Goal: Task Accomplishment & Management: Manage account settings

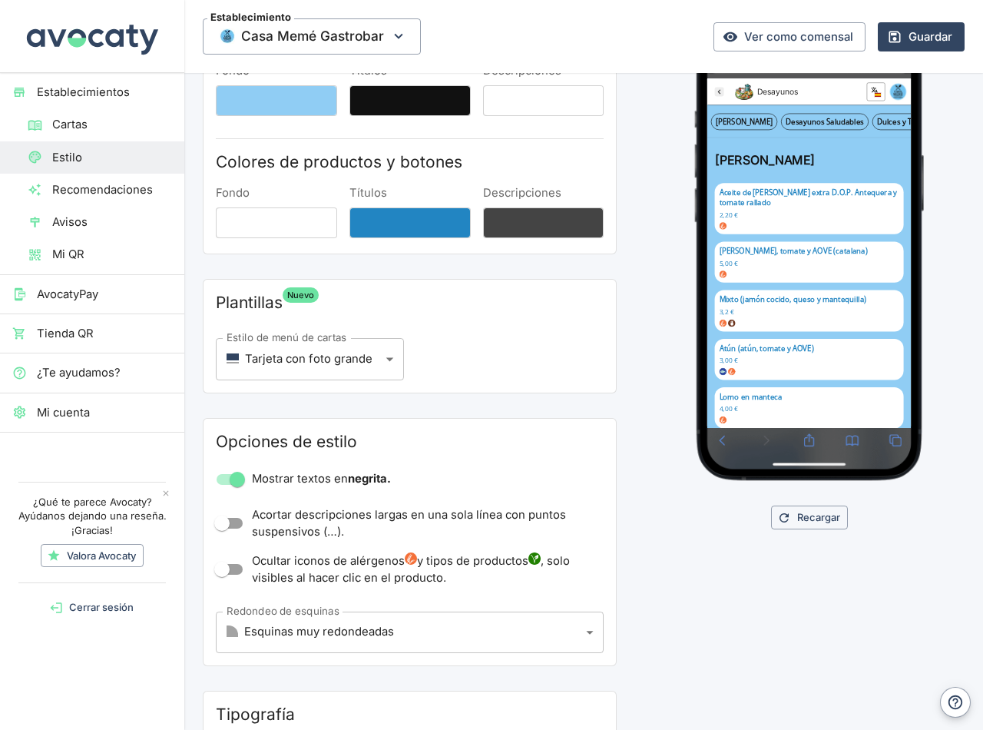
scroll to position [154, 0]
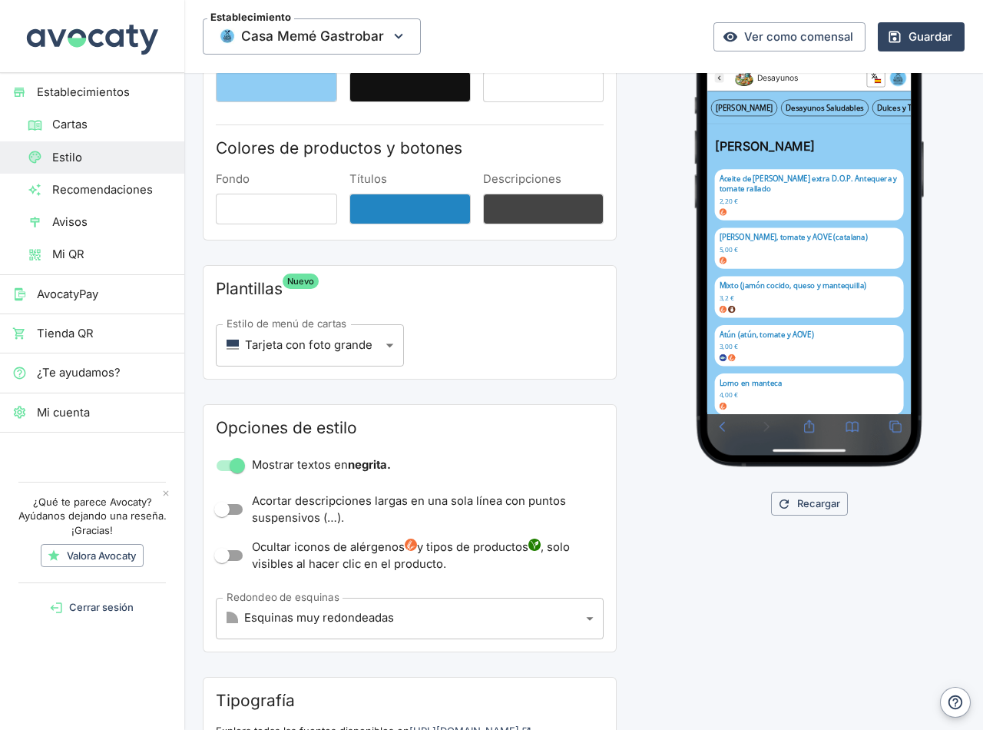
click at [235, 462] on input "Mostrar textos en negrita." at bounding box center [238, 465] width 88 height 29
click at [235, 464] on input "Mostrar textos en negrita." at bounding box center [222, 465] width 88 height 29
checkbox input "true"
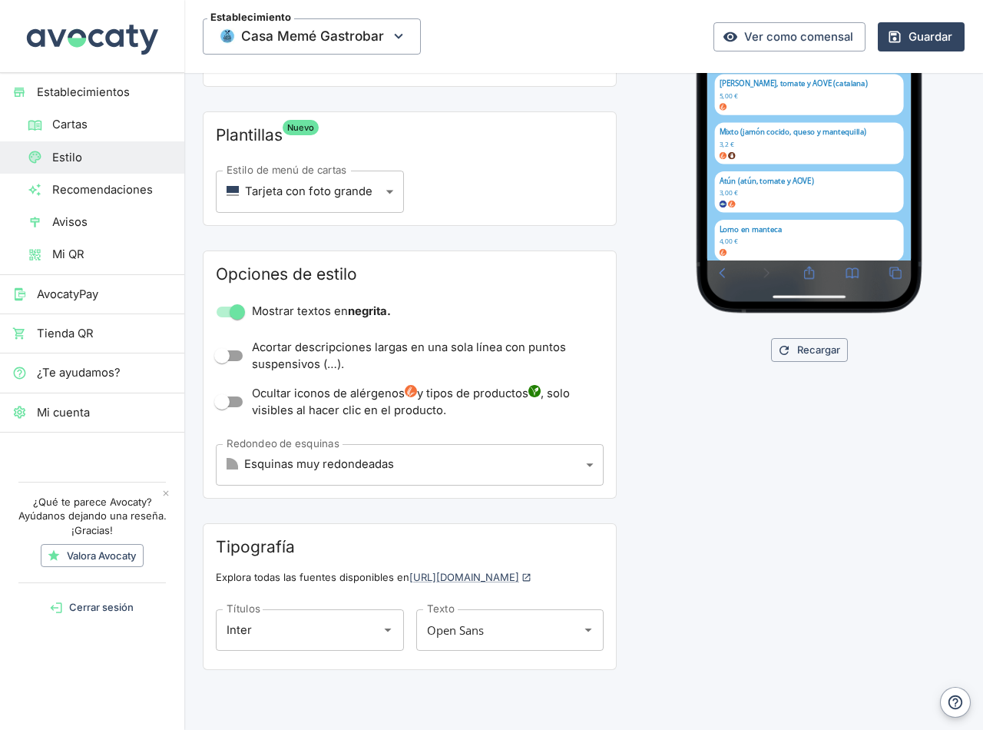
scroll to position [309, 0]
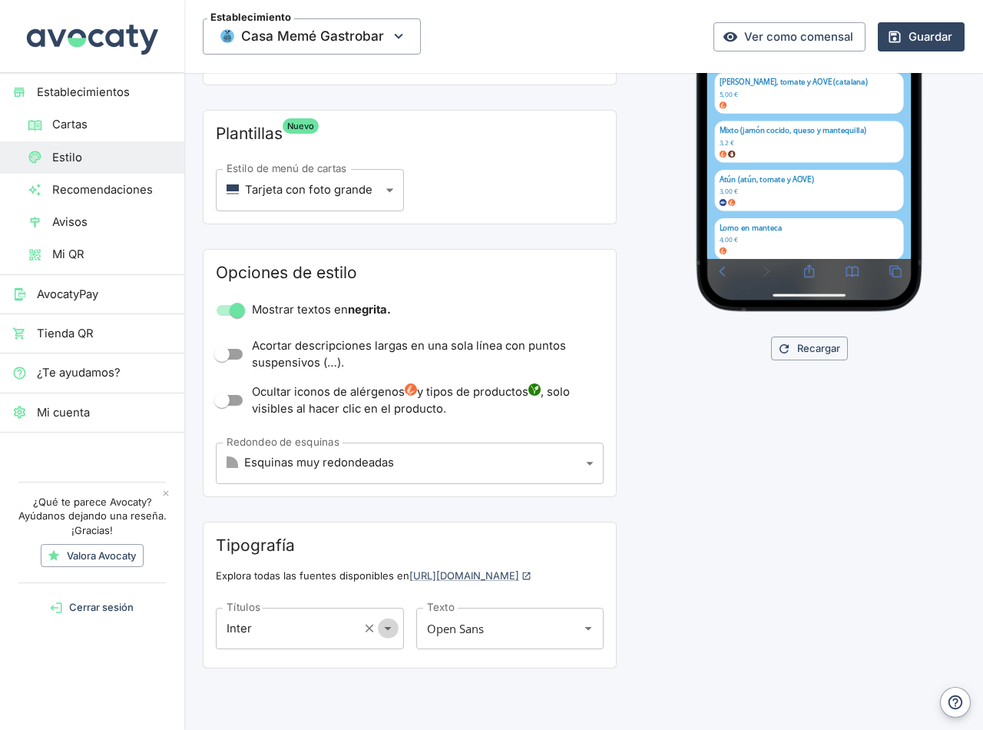
click at [386, 635] on icon "Abrir" at bounding box center [387, 628] width 17 height 17
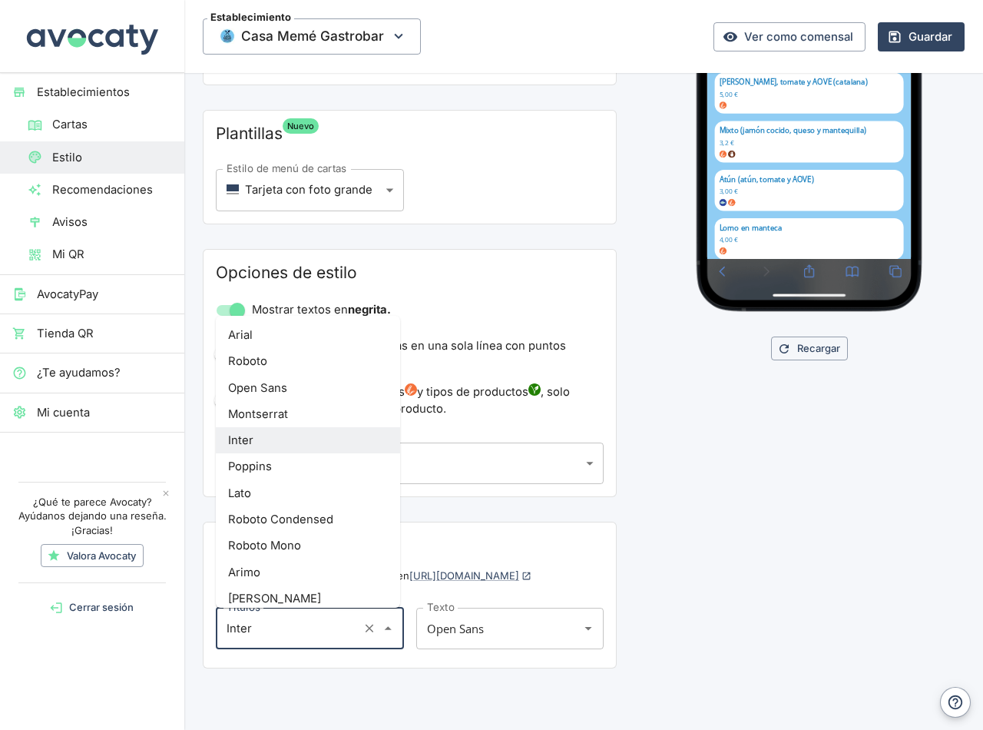
click at [240, 598] on li "[PERSON_NAME]" at bounding box center [308, 598] width 184 height 26
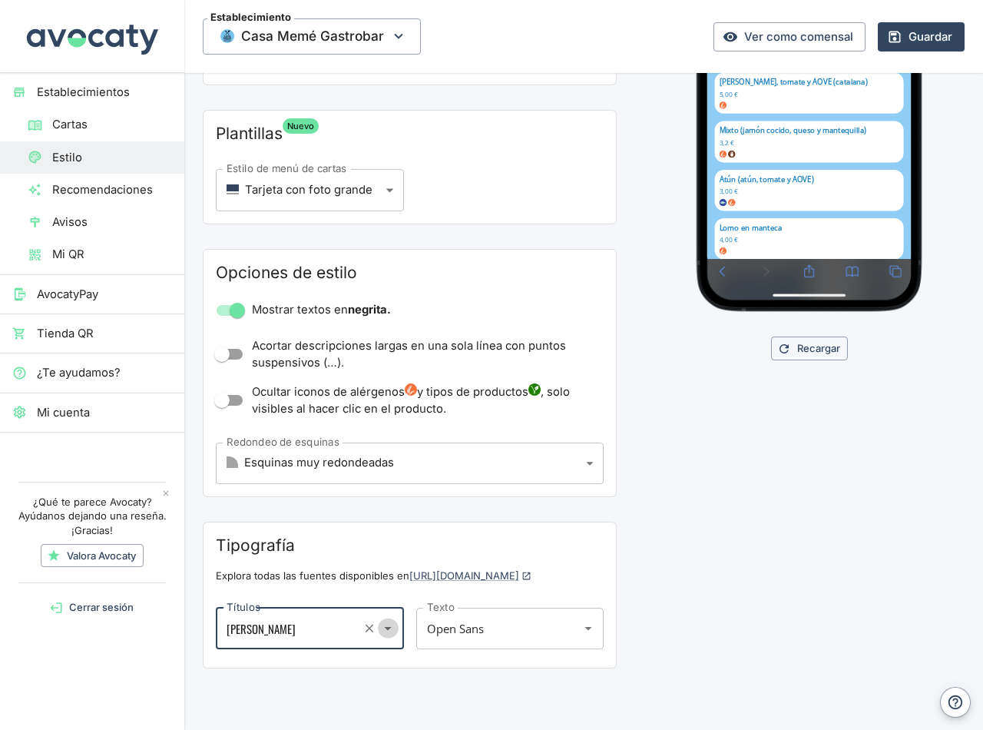
click at [385, 629] on icon "Abrir" at bounding box center [388, 629] width 7 height 4
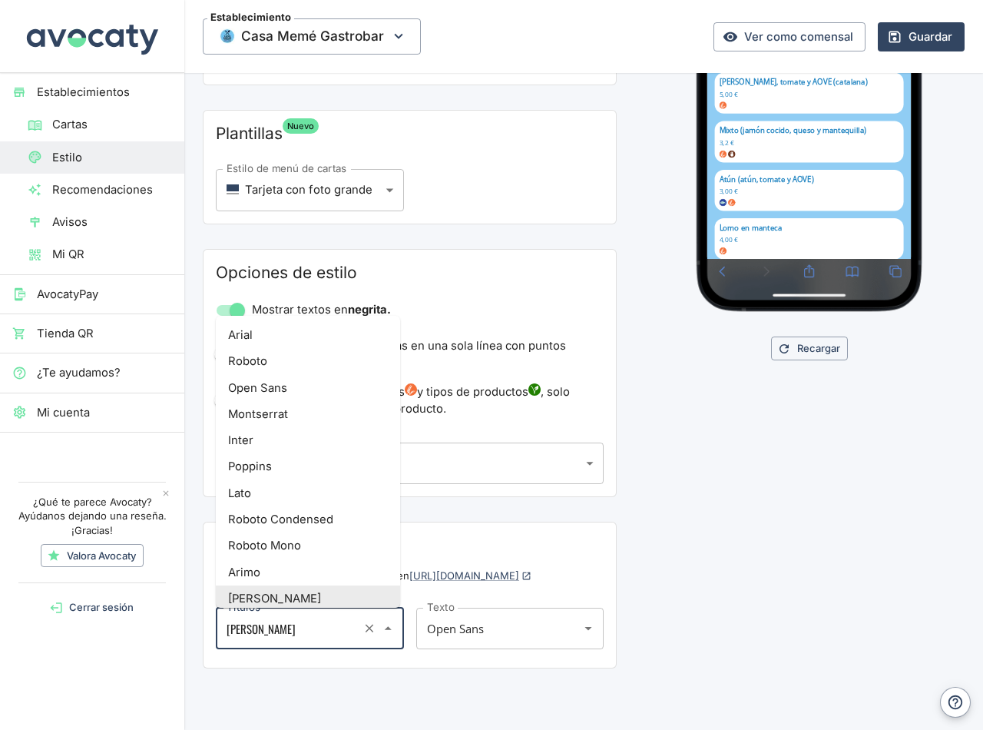
scroll to position [4, 0]
click at [259, 357] on li "Roboto" at bounding box center [308, 357] width 184 height 26
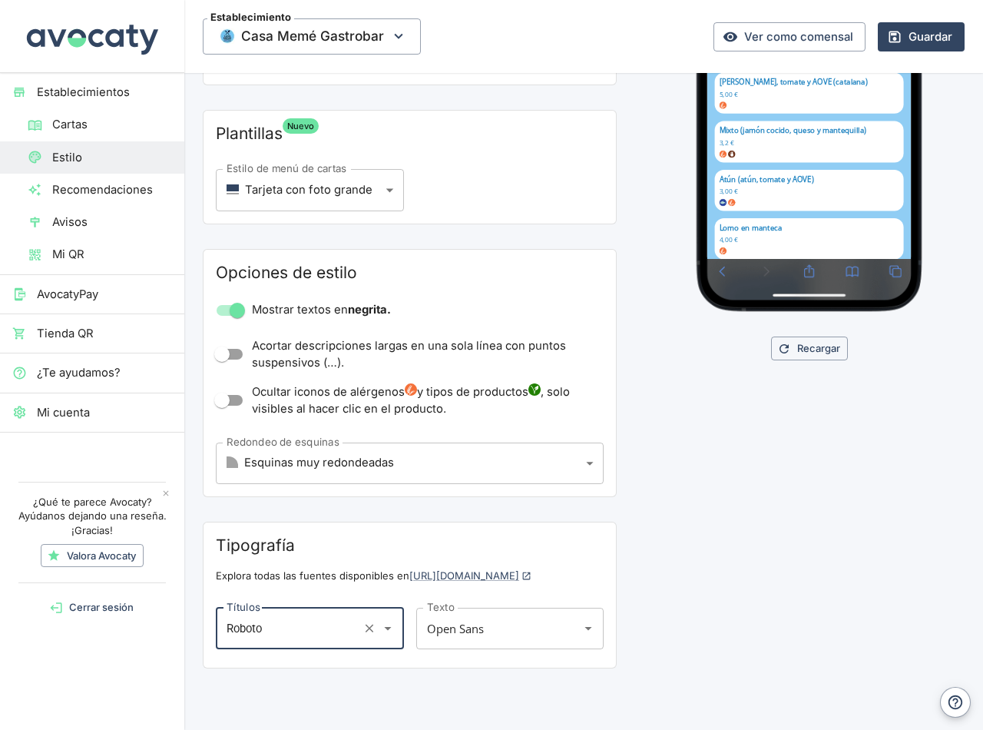
click at [381, 631] on icon "Abrir" at bounding box center [387, 628] width 17 height 17
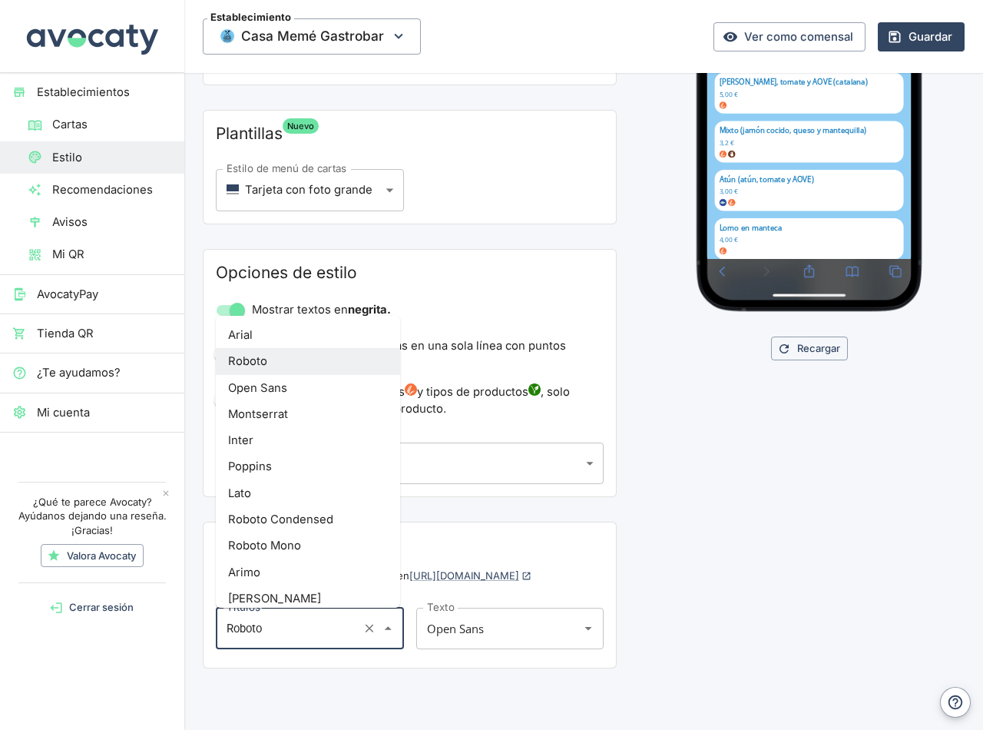
click at [257, 436] on li "Inter" at bounding box center [308, 440] width 184 height 26
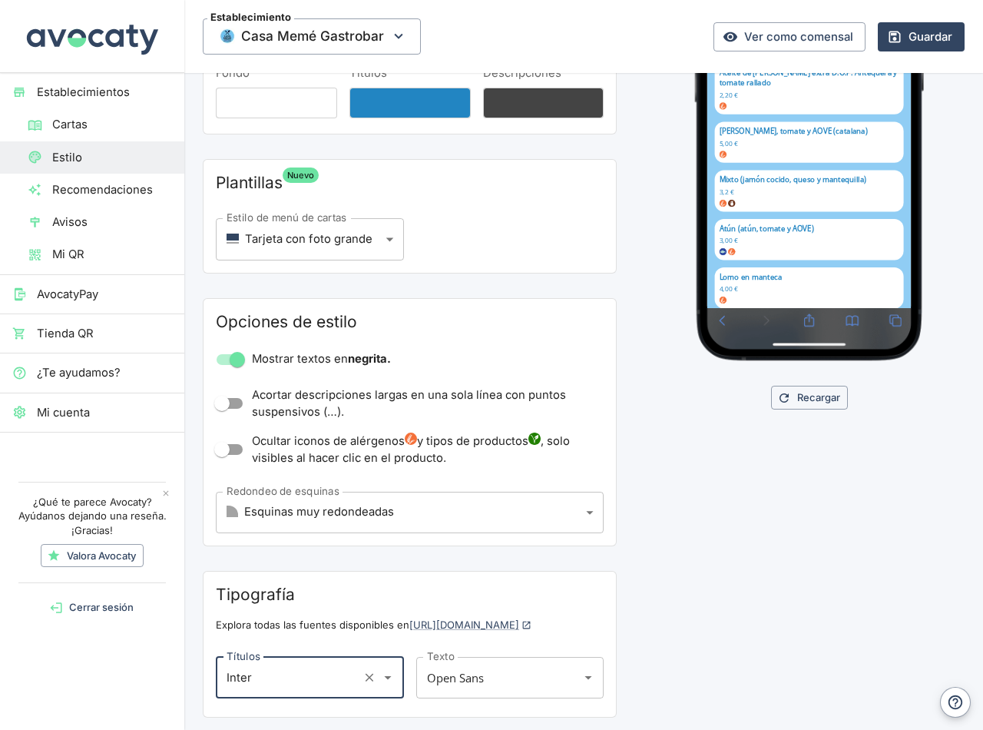
scroll to position [309, 0]
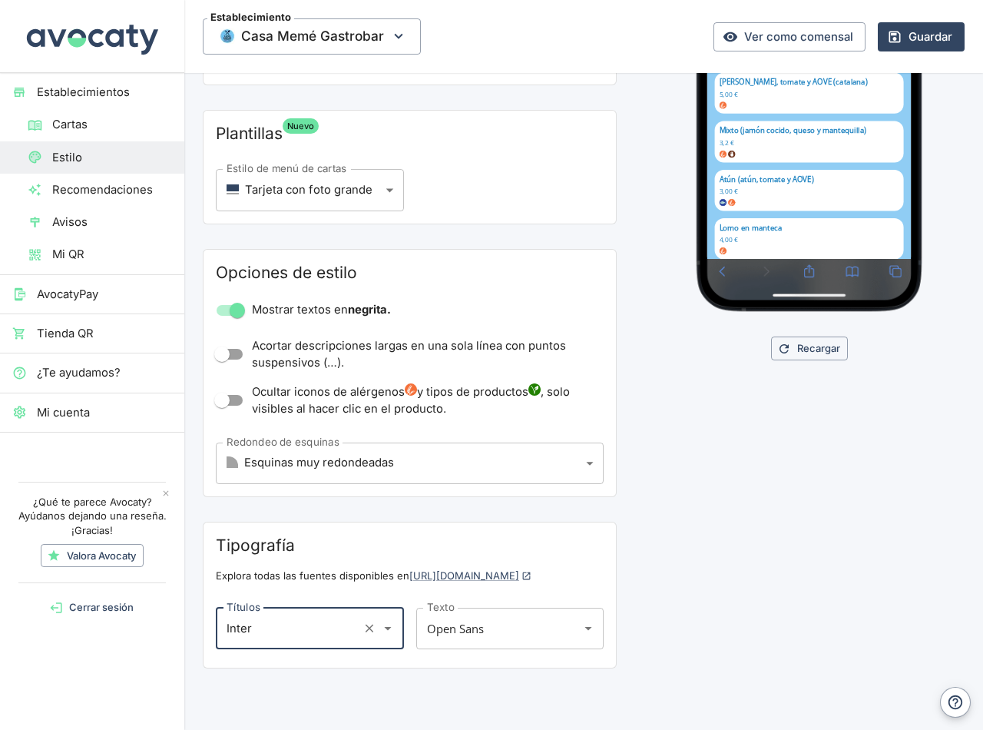
click at [386, 631] on icon "Abrir" at bounding box center [387, 628] width 17 height 17
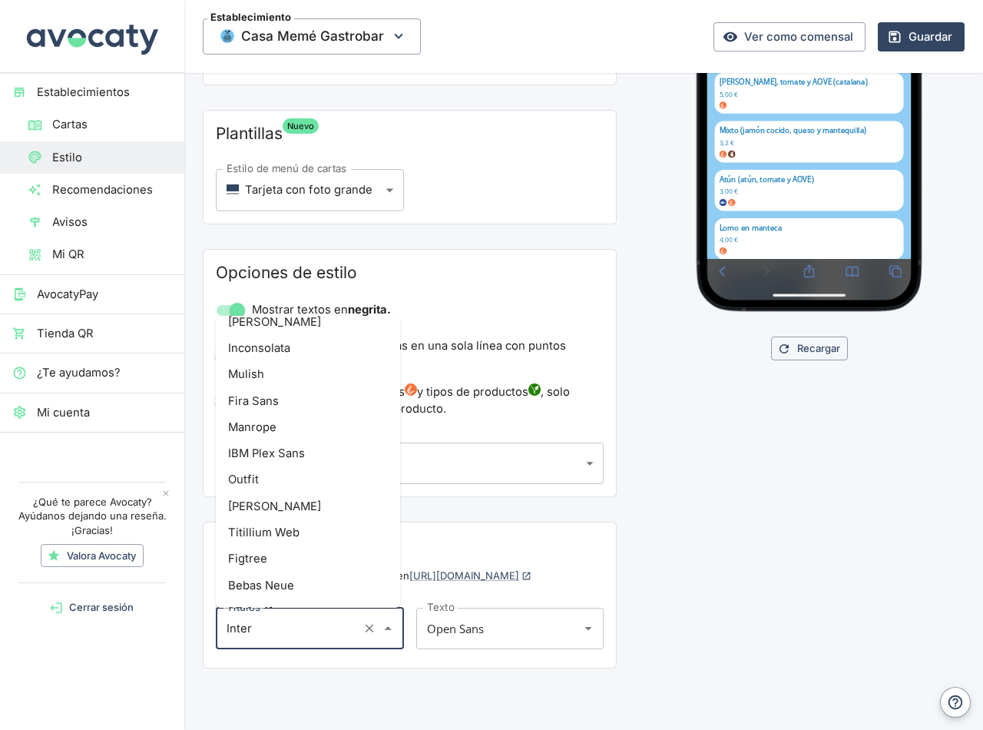
scroll to position [691, 0]
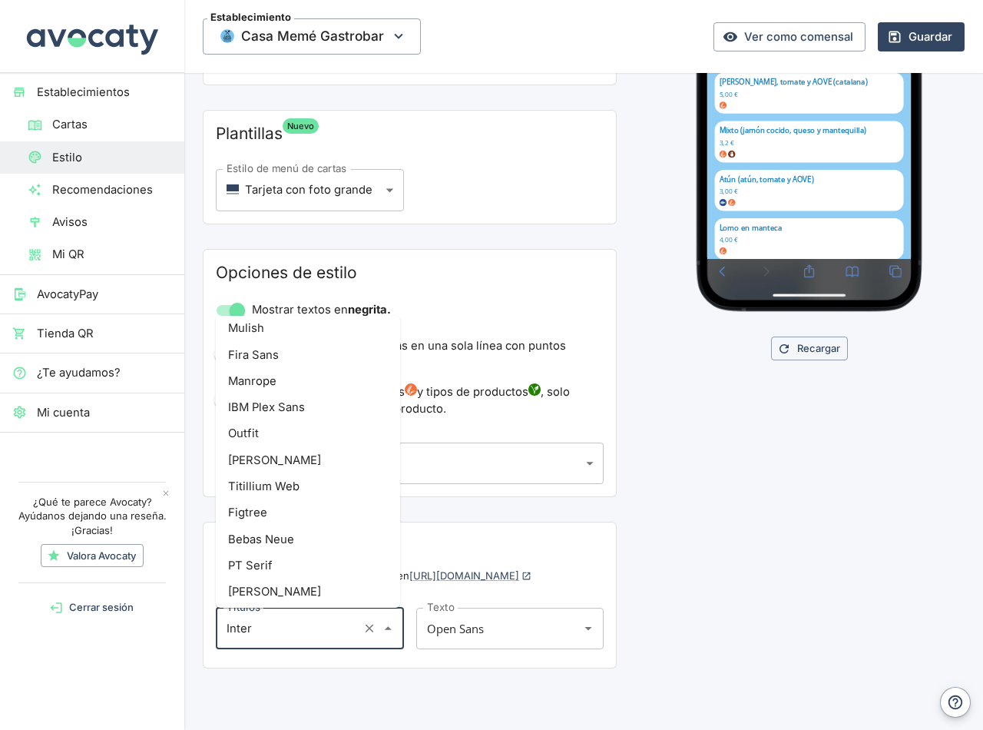
click at [272, 540] on li "Bebas Neue" at bounding box center [308, 539] width 184 height 26
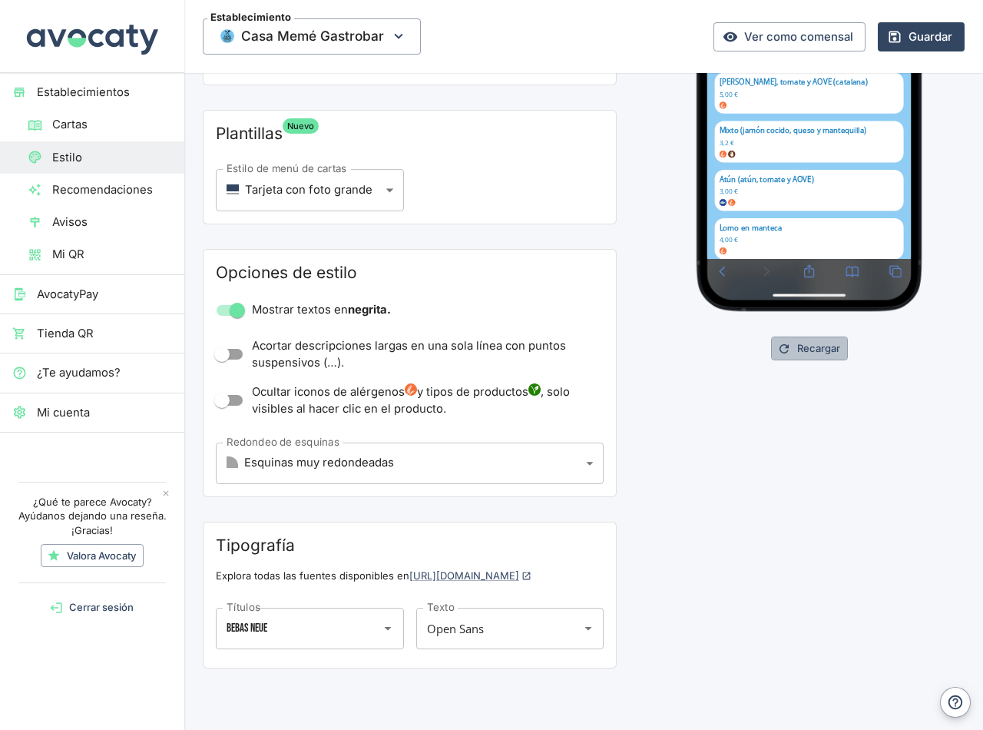
click at [809, 352] on button "Recargar" at bounding box center [809, 348] width 77 height 24
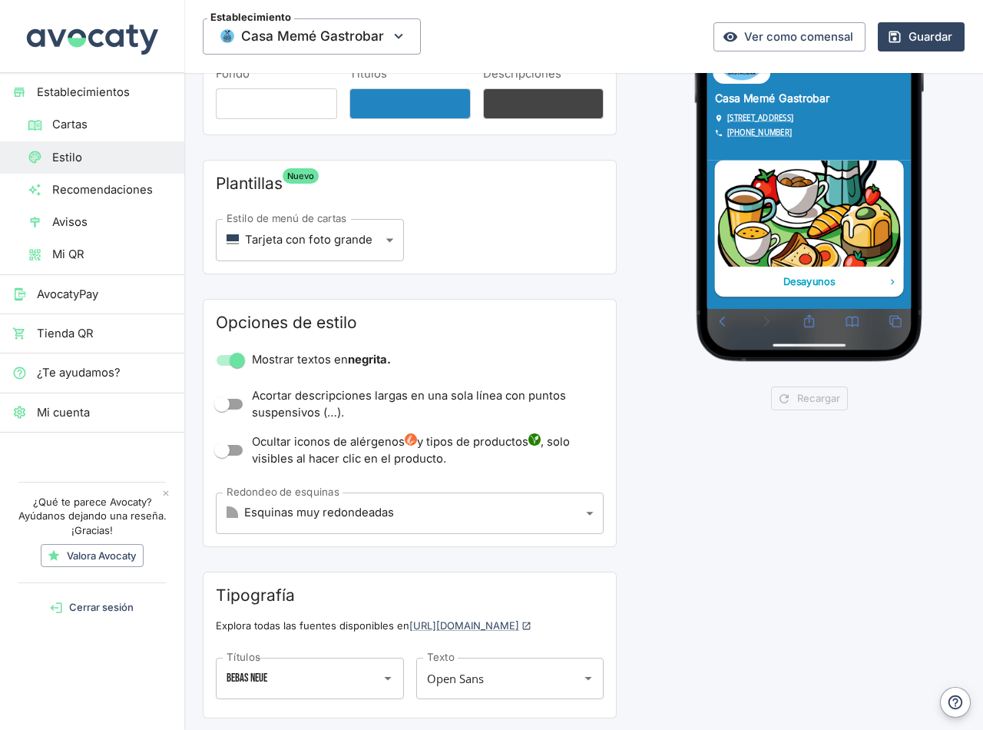
scroll to position [78, 0]
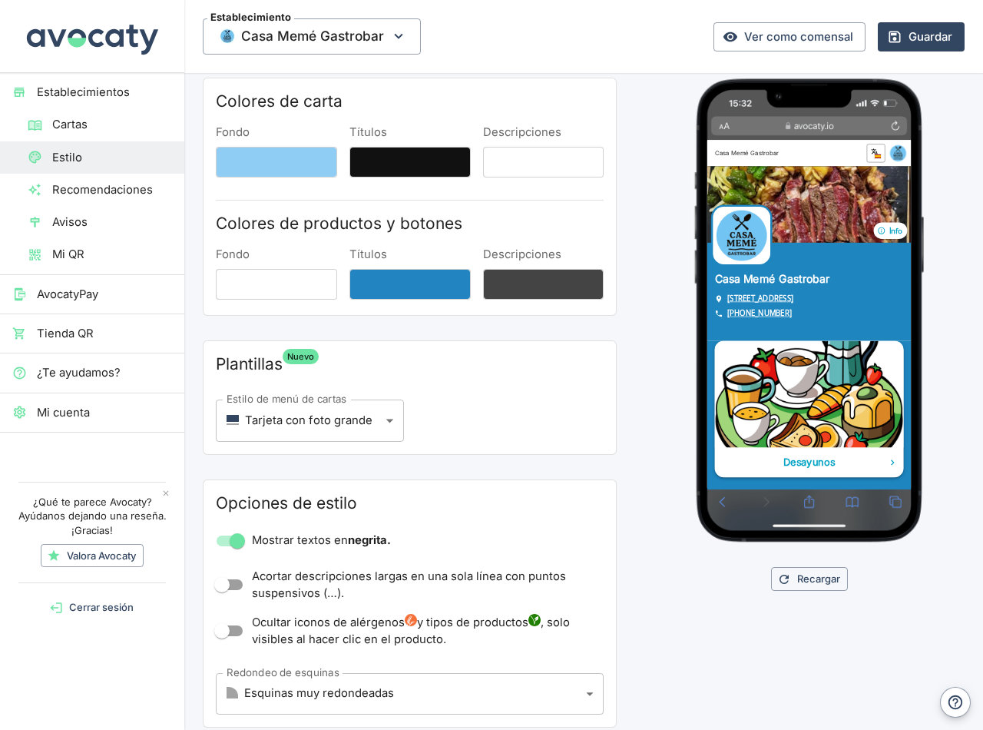
click at [871, 604] on img at bounding box center [876, 563] width 323 height 181
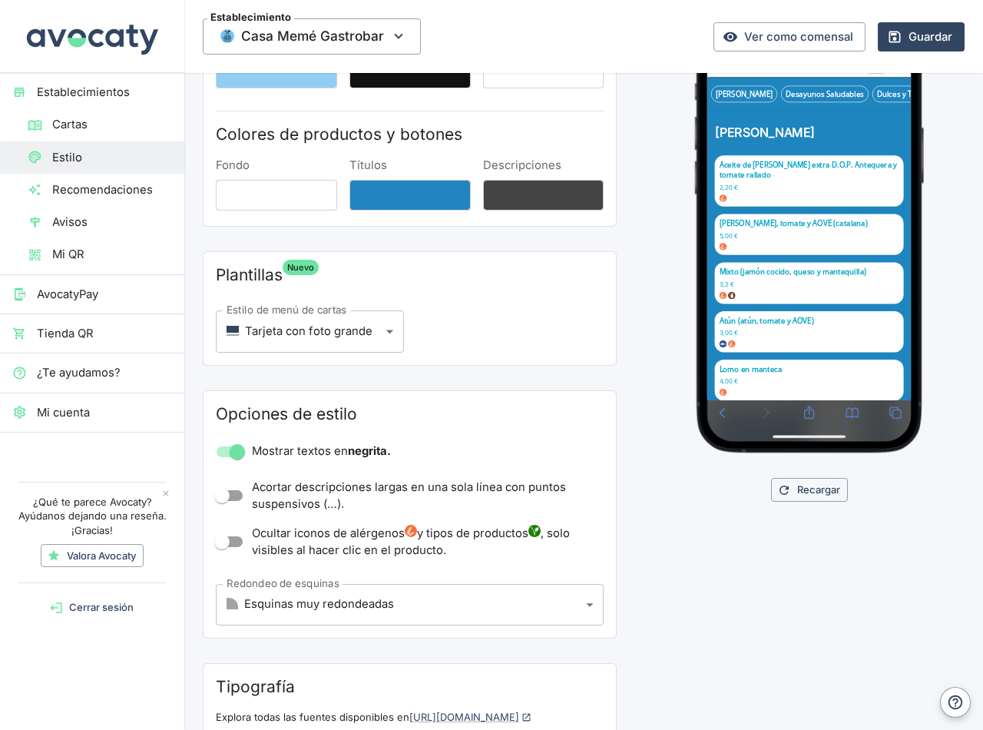
scroll to position [309, 0]
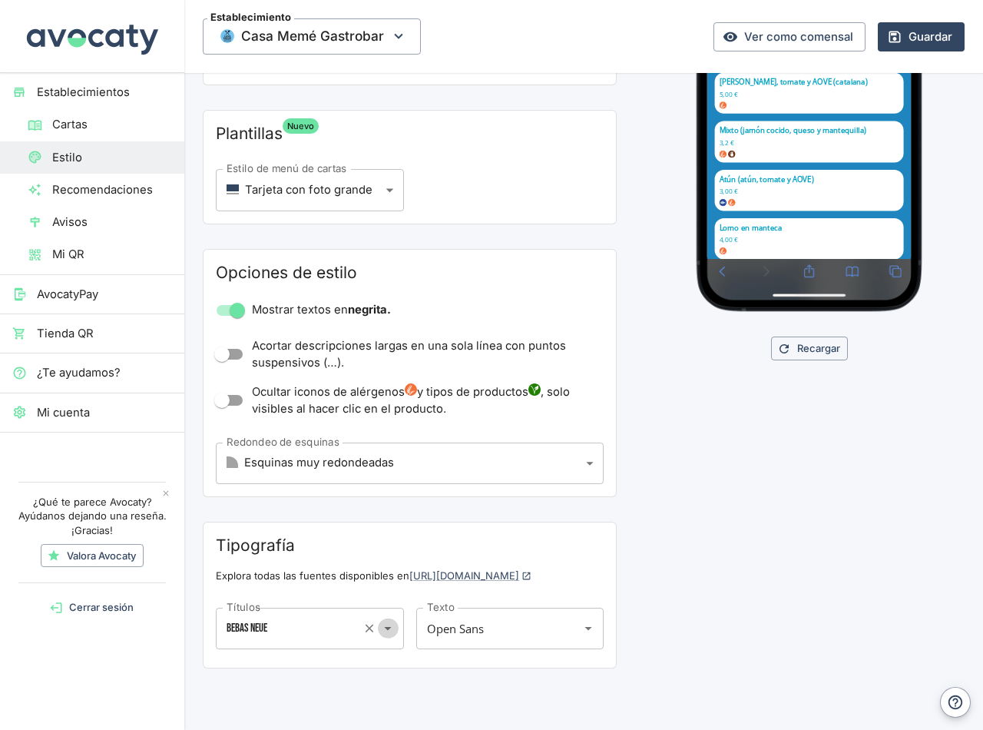
click at [386, 626] on icon "Abrir" at bounding box center [387, 628] width 17 height 17
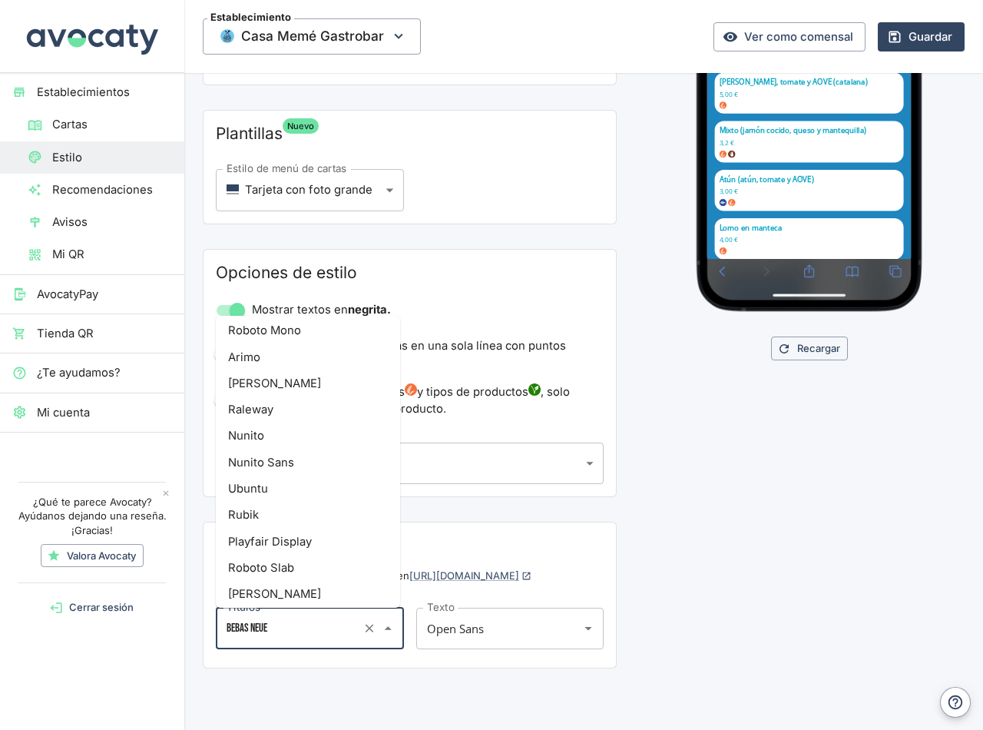
scroll to position [0, 0]
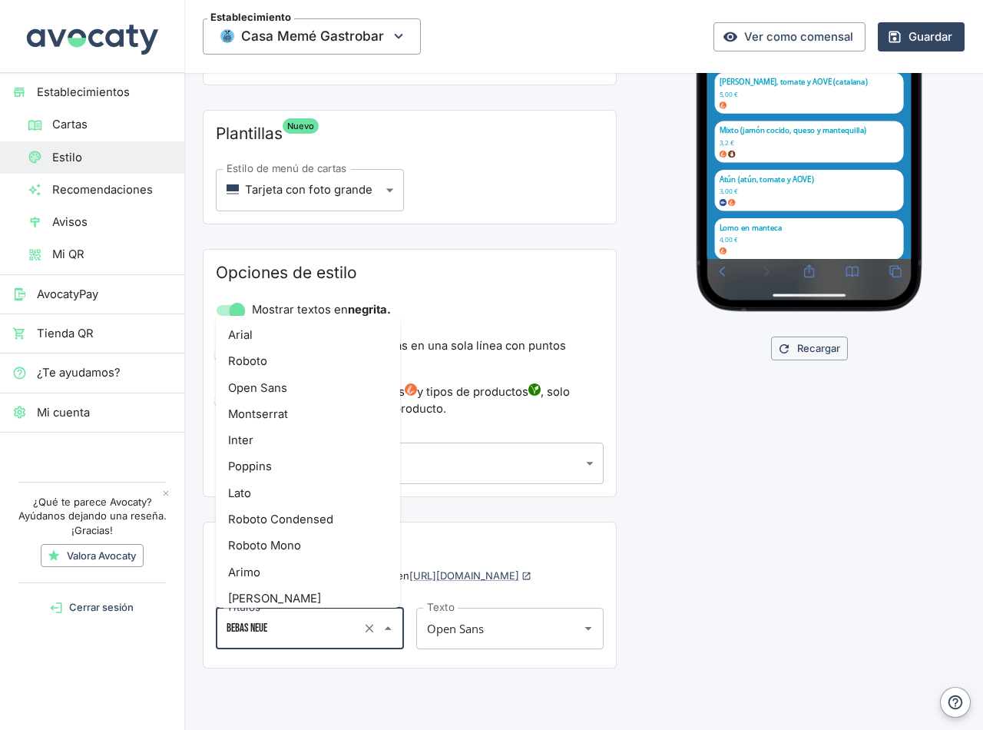
click at [252, 439] on li "Inter" at bounding box center [308, 440] width 184 height 26
type input "Inter"
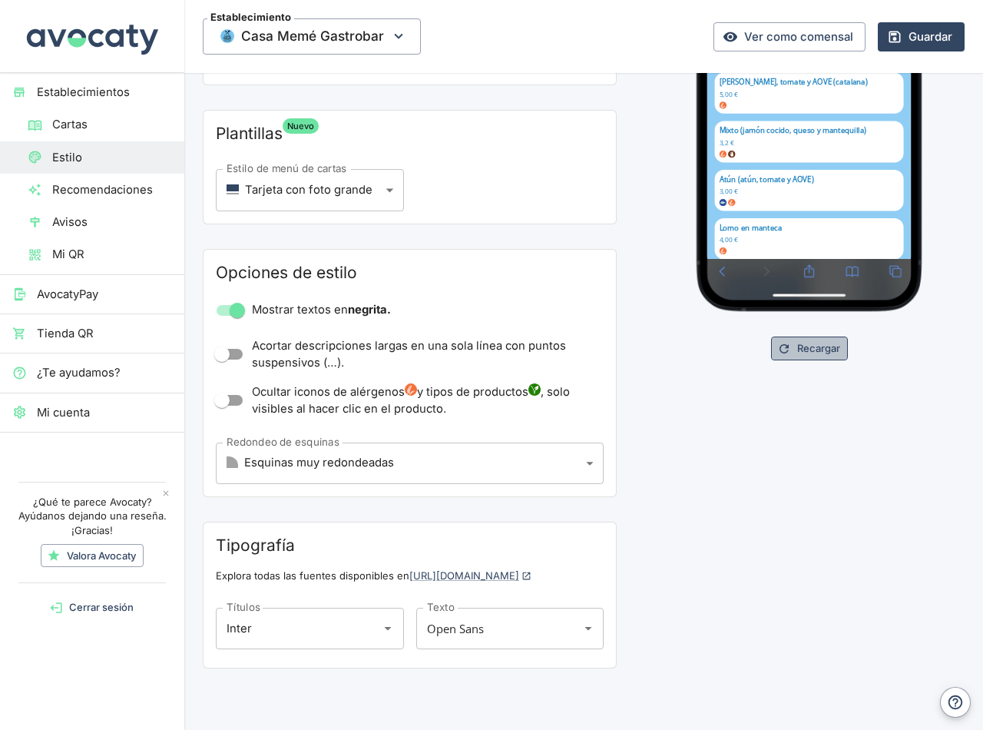
click at [807, 343] on button "Recargar" at bounding box center [809, 348] width 77 height 24
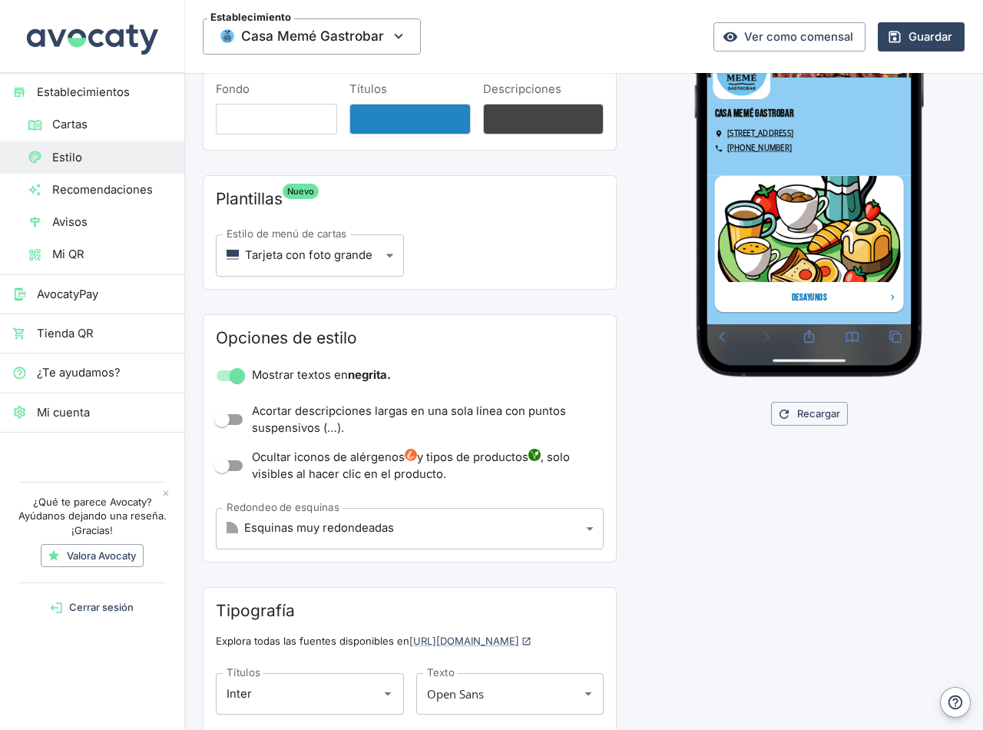
scroll to position [155, 0]
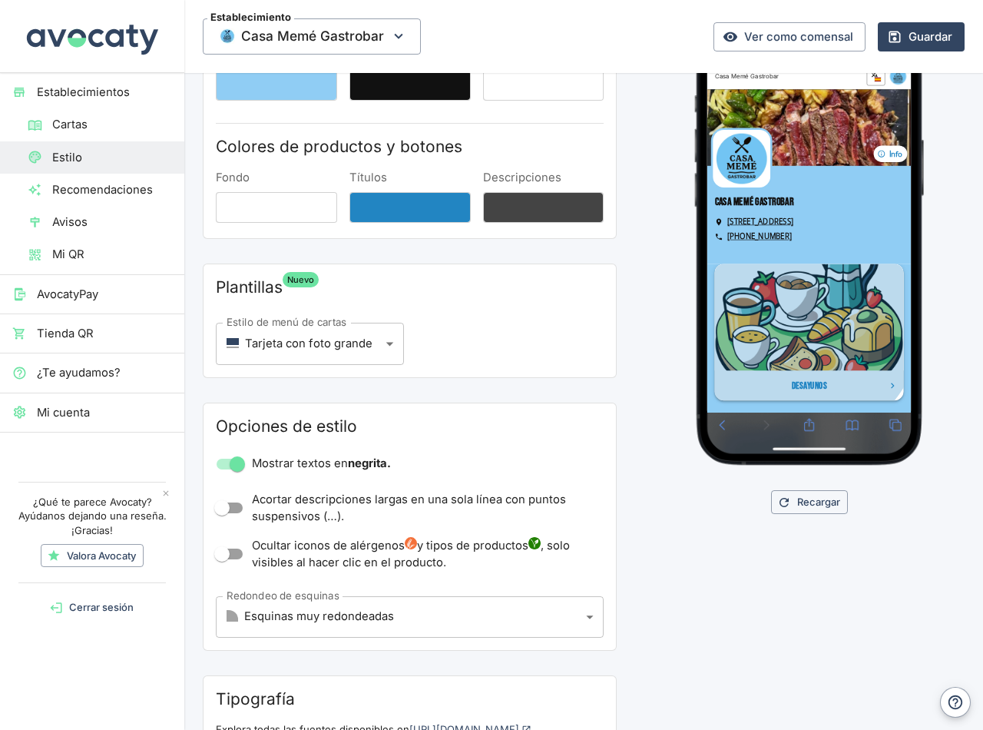
click at [869, 504] on img at bounding box center [876, 486] width 323 height 181
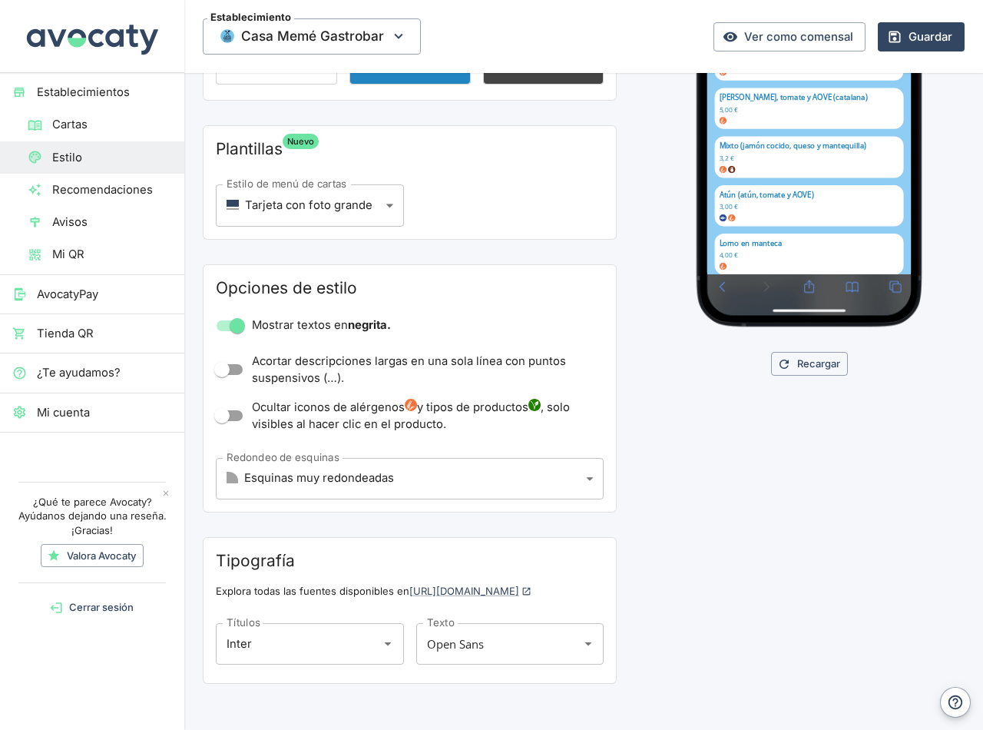
scroll to position [309, 0]
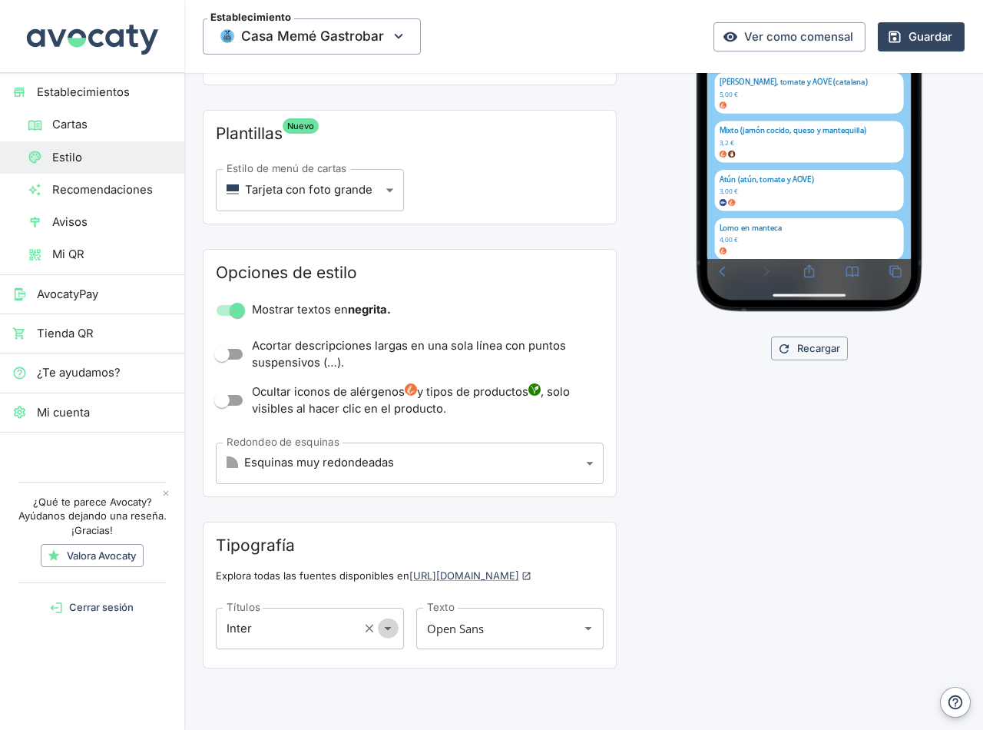
click at [383, 634] on icon "Abrir" at bounding box center [387, 628] width 17 height 17
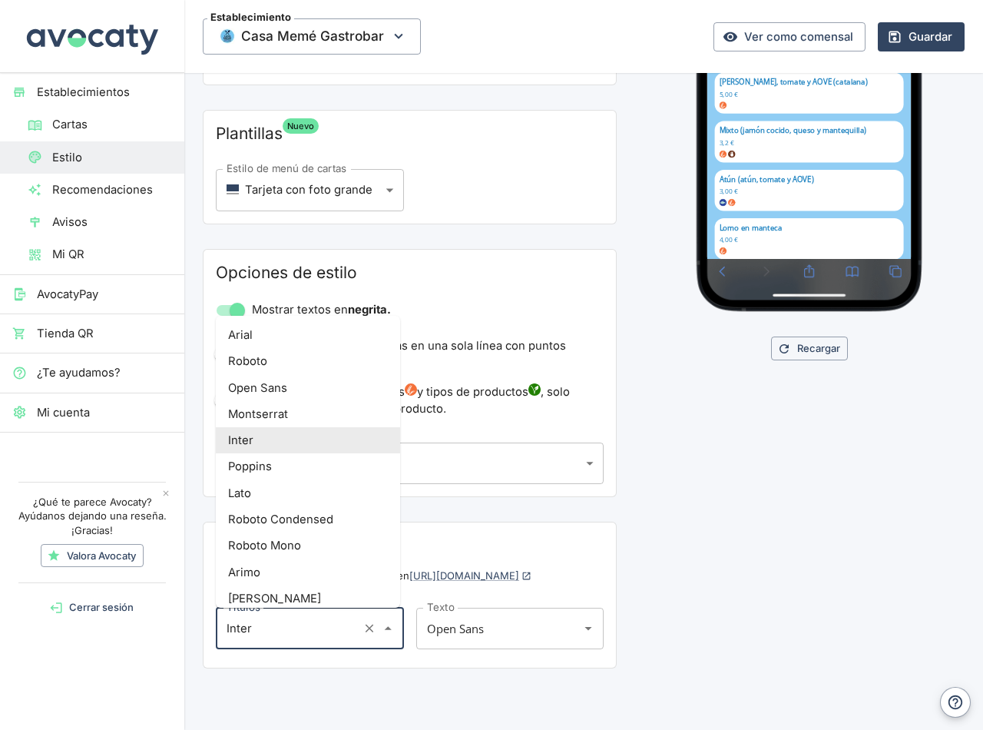
click at [275, 634] on input "Inter" at bounding box center [288, 629] width 131 height 28
click at [524, 541] on h2 "Tipografía" at bounding box center [410, 546] width 388 height 22
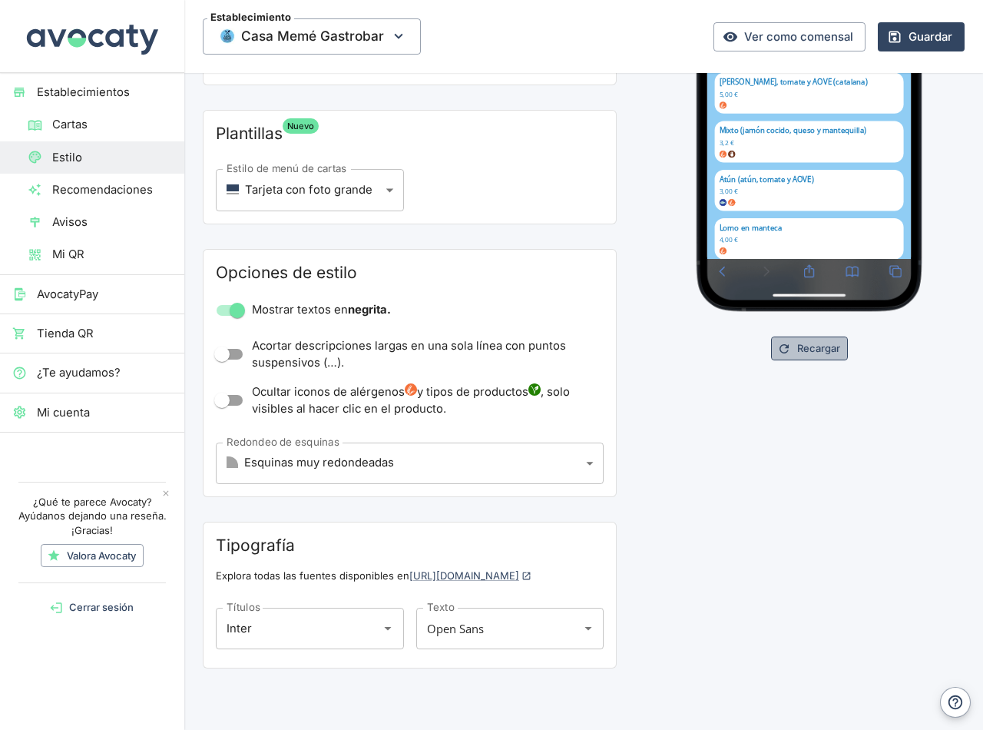
click at [794, 348] on button "Recargar" at bounding box center [809, 348] width 77 height 24
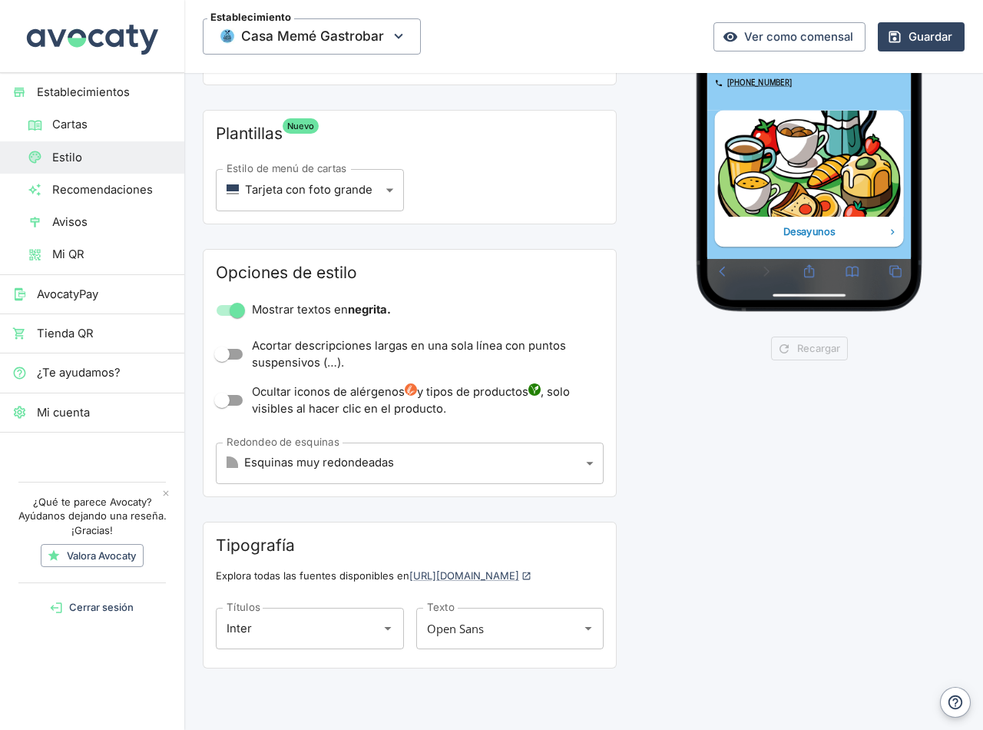
scroll to position [0, 0]
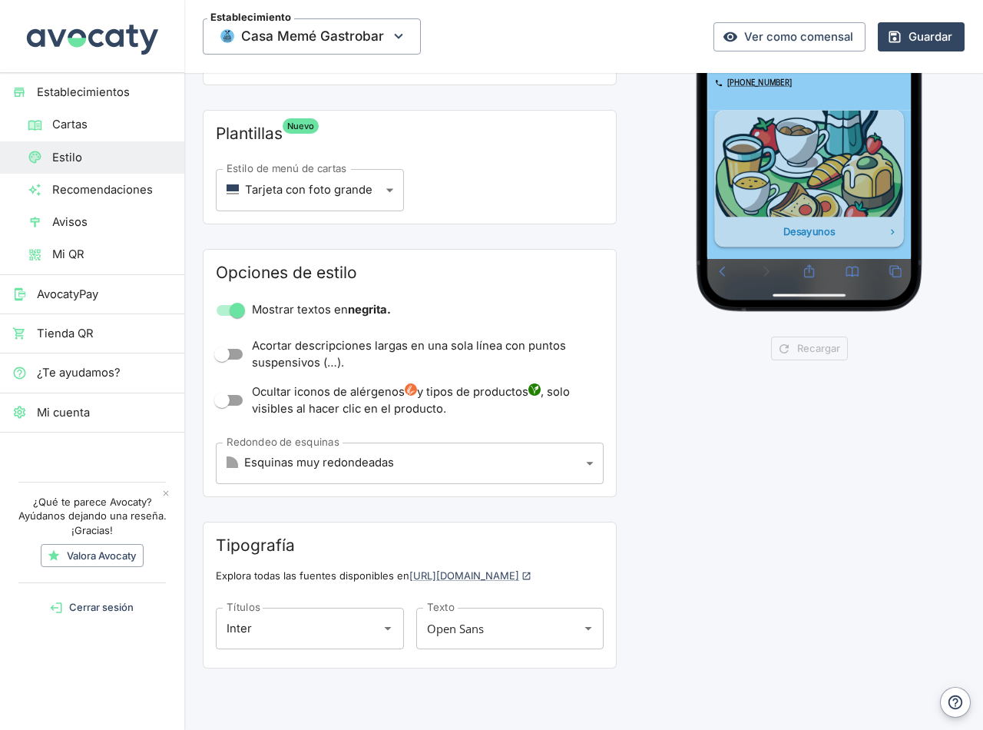
click at [903, 438] on div "Desayunos" at bounding box center [877, 447] width 260 height 19
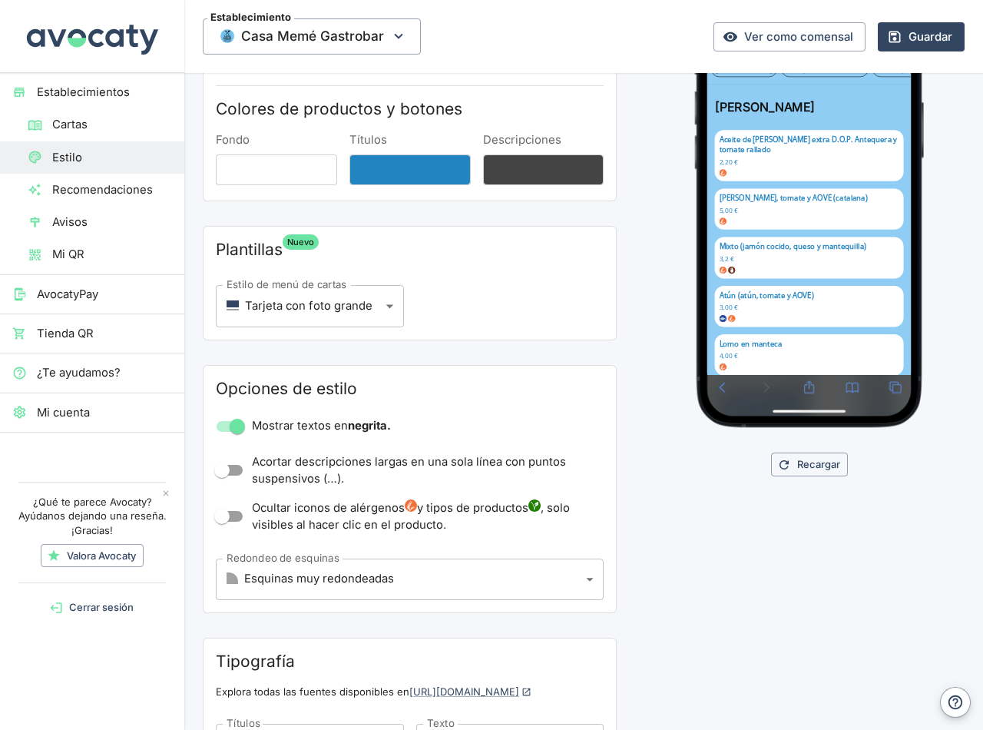
scroll to position [2, 0]
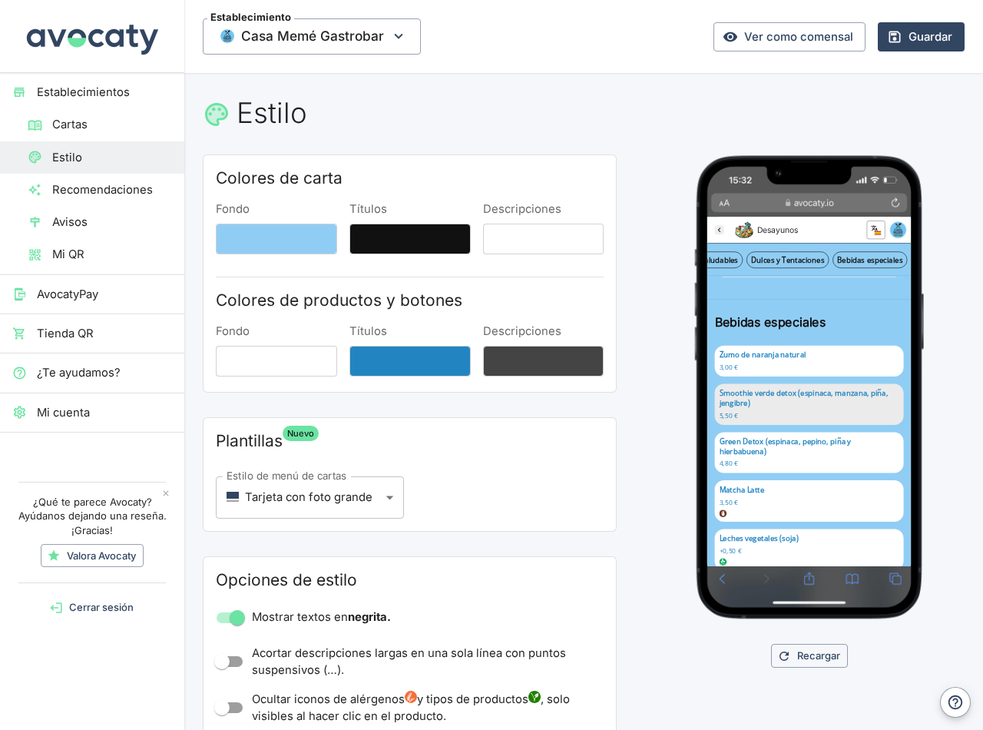
scroll to position [2262, 0]
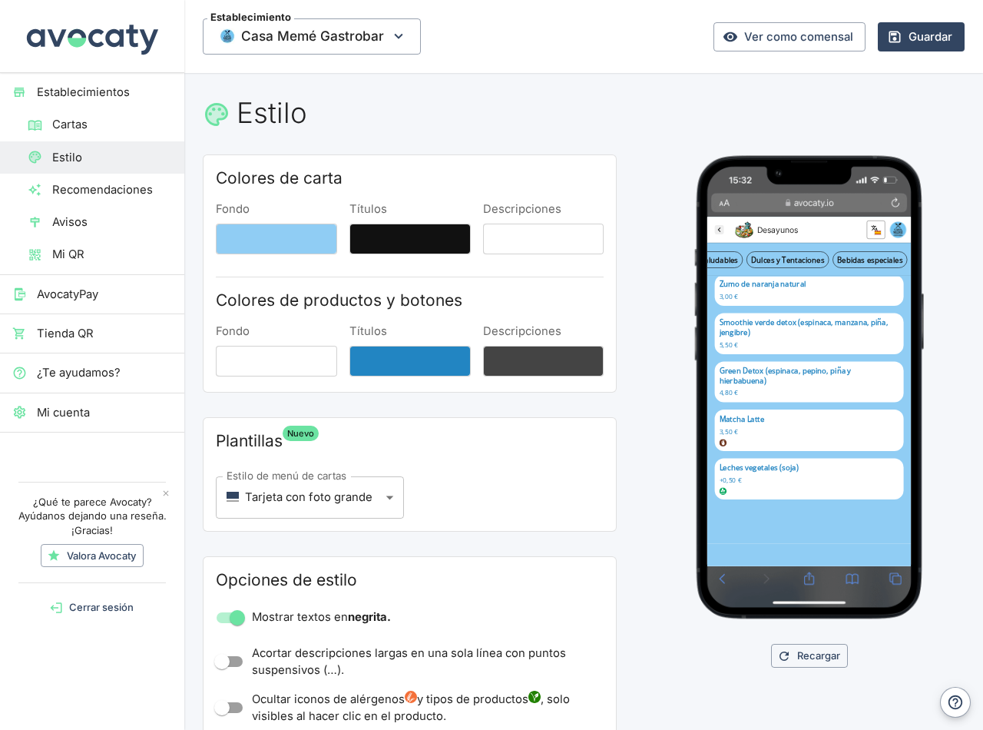
click at [712, 579] on div at bounding box center [809, 386] width 233 height 465
click at [807, 288] on link "Dulces y Tentaciones" at bounding box center [841, 288] width 138 height 28
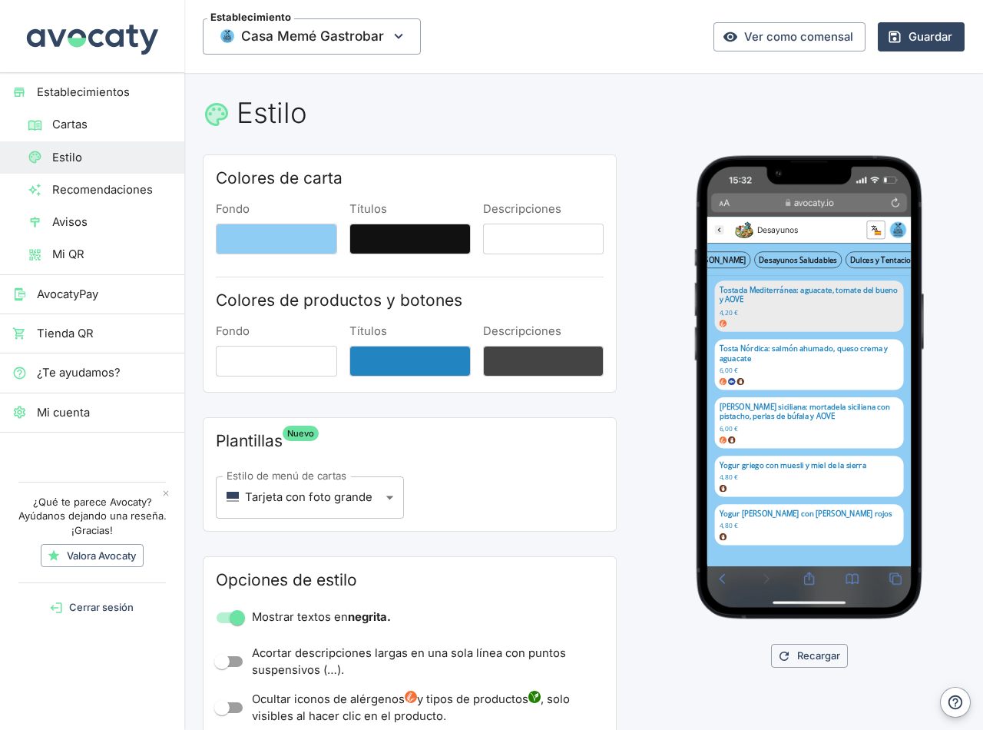
scroll to position [0, 0]
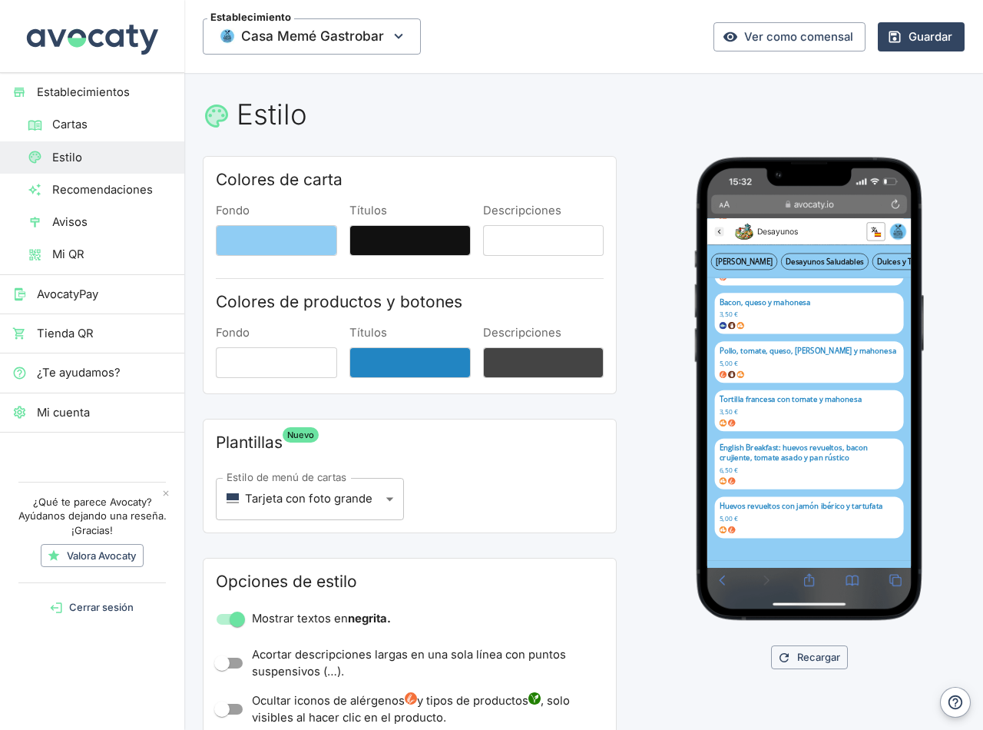
click at [764, 280] on link "[PERSON_NAME]" at bounding box center [768, 290] width 111 height 28
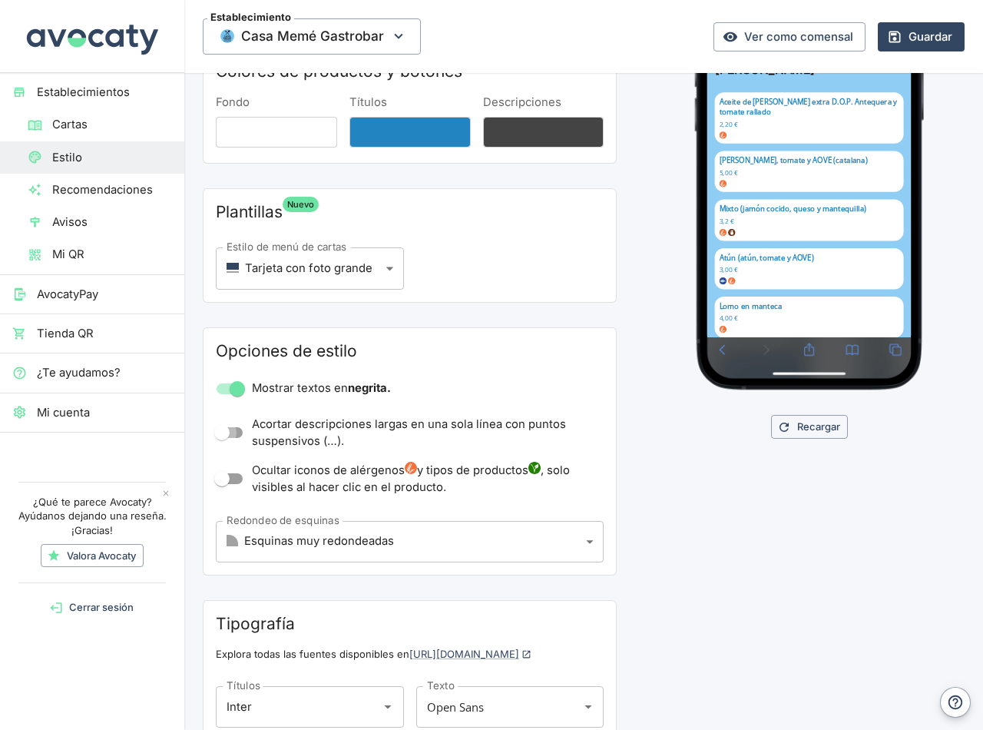
click at [225, 429] on input "Acortar descripciones largas en una sola línea con puntos suspensivos (…)." at bounding box center [222, 432] width 88 height 29
click at [225, 429] on input "Acortar descripciones largas en una sola línea con puntos suspensivos (…)." at bounding box center [238, 432] width 88 height 29
checkbox input "false"
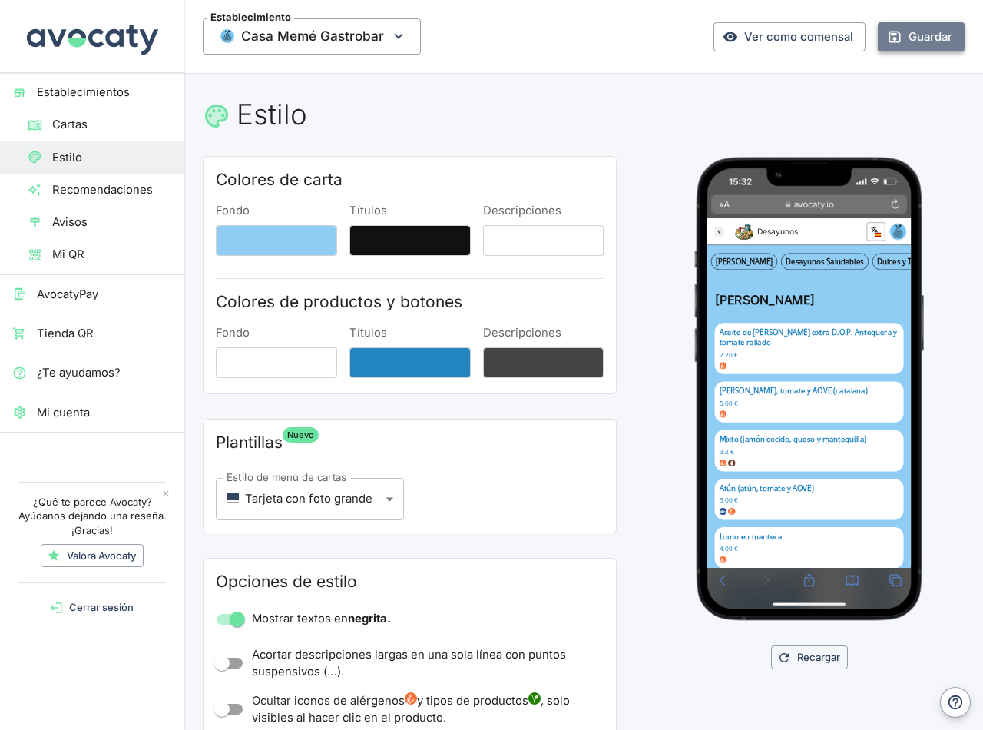
click at [936, 28] on button "Guardar" at bounding box center [921, 36] width 87 height 29
click at [757, 39] on link "Ver como comensal" at bounding box center [790, 36] width 152 height 29
click at [646, 644] on div "Colores de carta Fondo Títulos Descripciones Colores de productos y botones Fon…" at bounding box center [584, 579] width 762 height 846
